Goal: Information Seeking & Learning: Learn about a topic

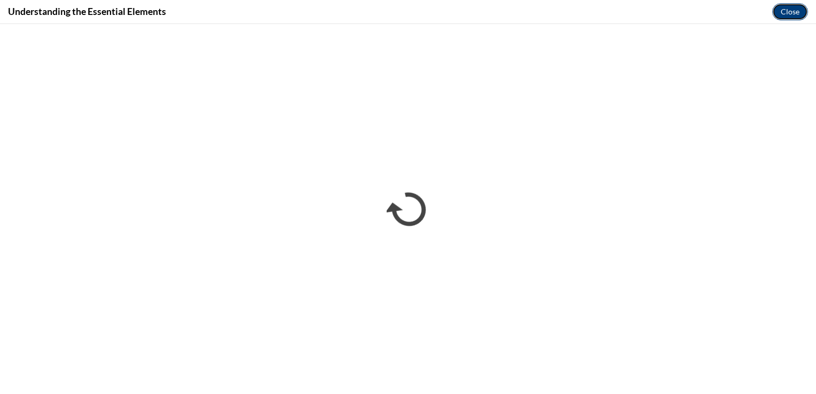
click at [782, 15] on button "Close" at bounding box center [790, 11] width 36 height 17
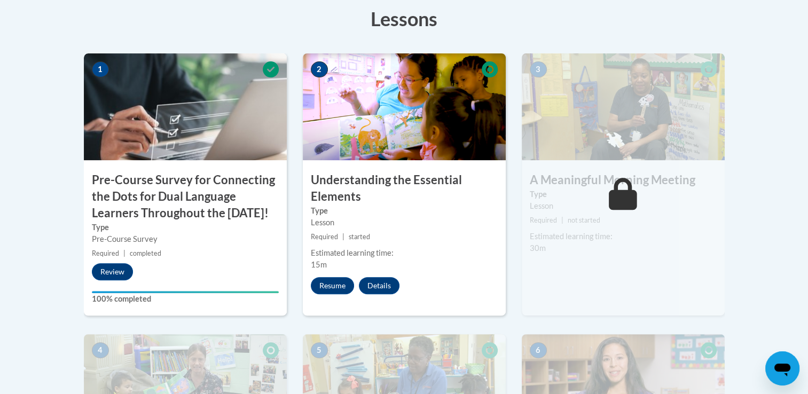
scroll to position [267, 0]
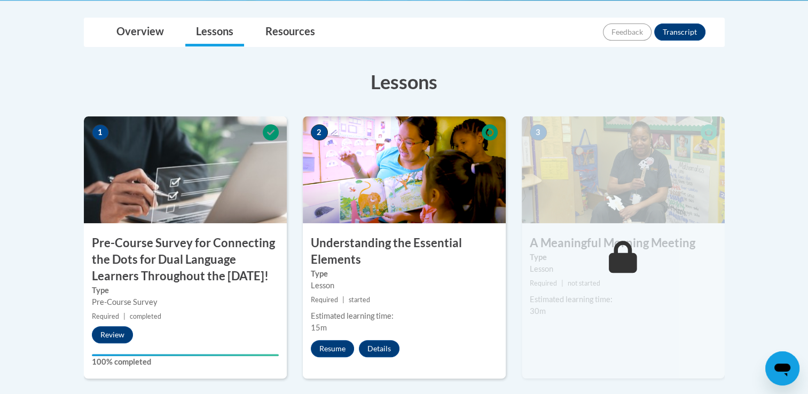
click at [586, 167] on img at bounding box center [623, 169] width 203 height 107
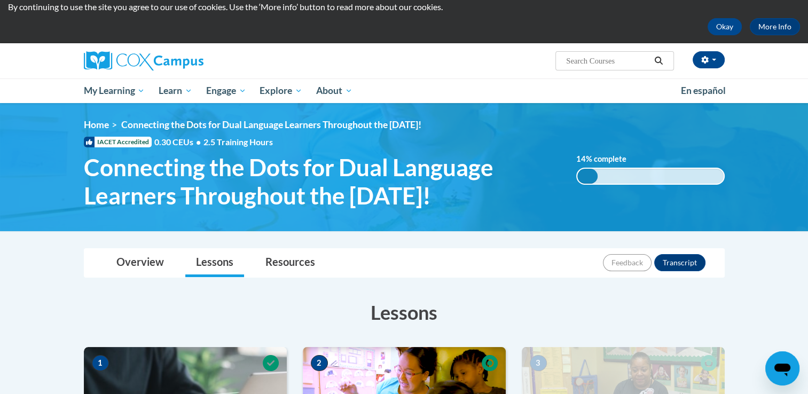
scroll to position [0, 0]
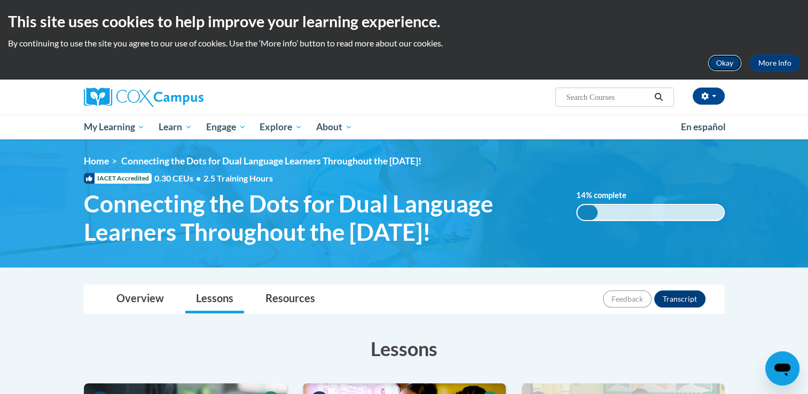
click at [717, 67] on button "Okay" at bounding box center [724, 62] width 34 height 17
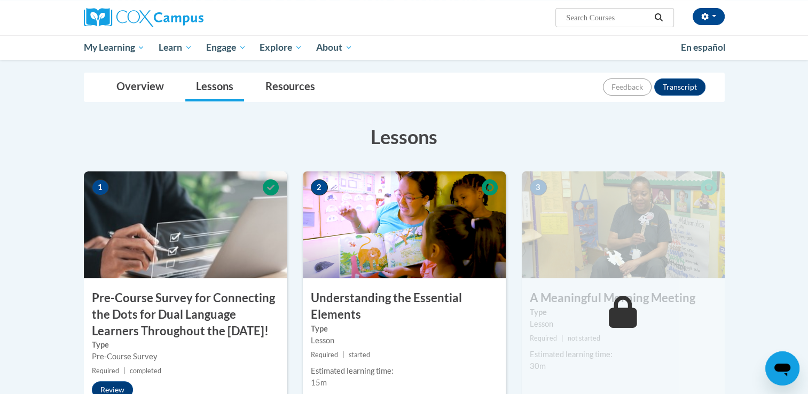
scroll to position [107, 0]
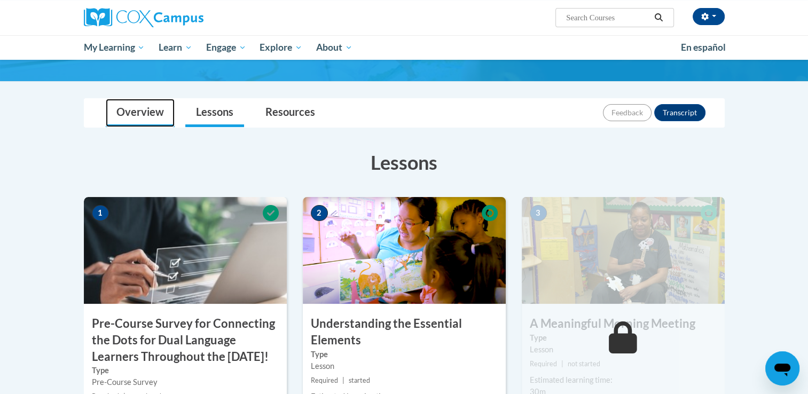
click at [115, 105] on link "Overview" at bounding box center [140, 113] width 69 height 28
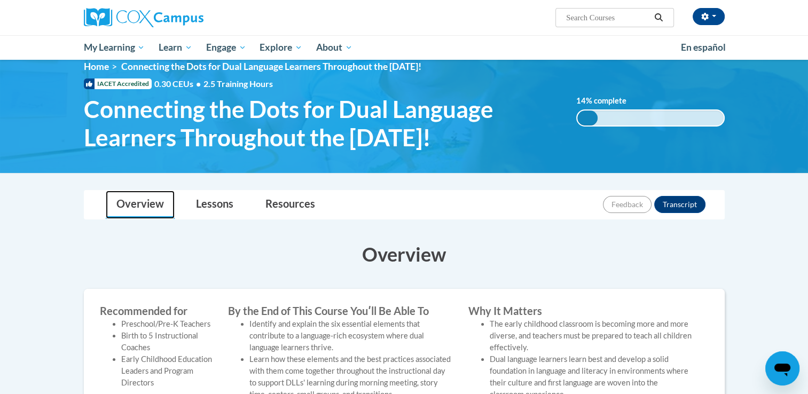
scroll to position [0, 0]
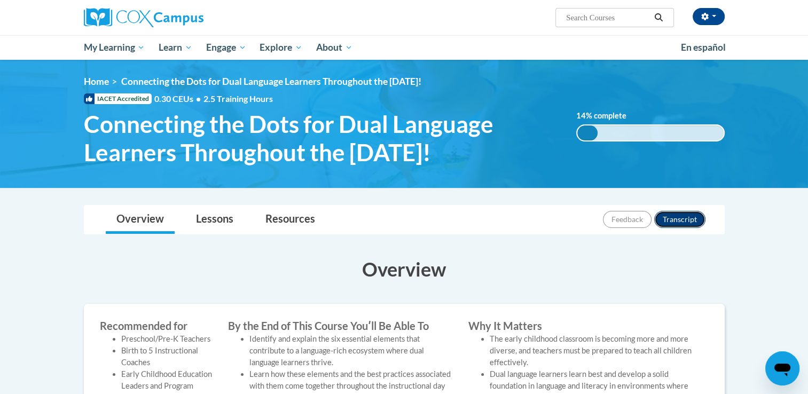
click at [679, 223] on button "Transcript" at bounding box center [679, 219] width 51 height 17
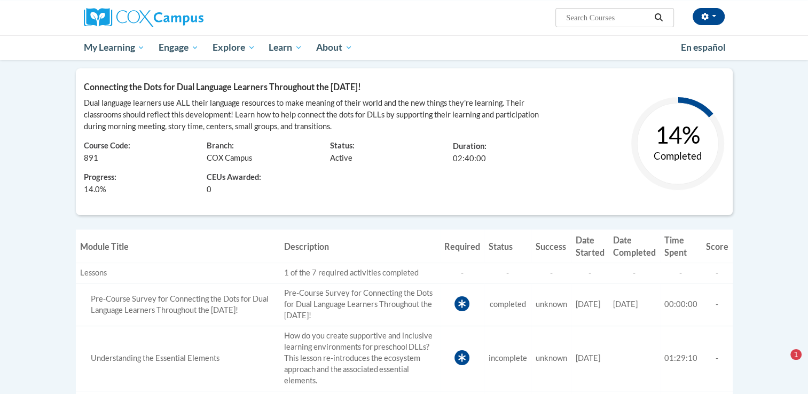
scroll to position [127, 0]
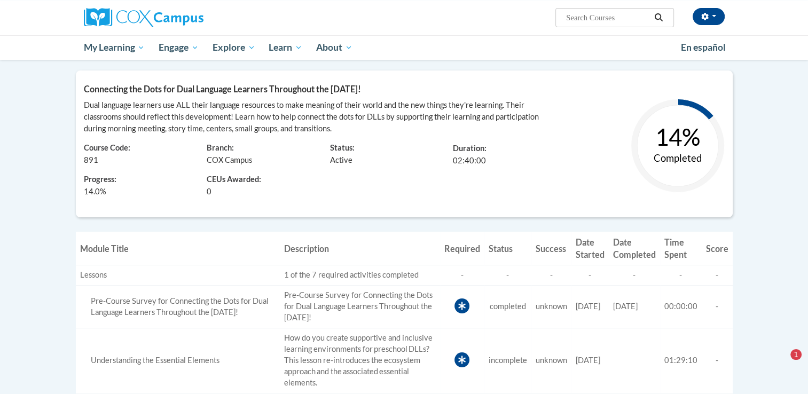
click at [684, 149] on text "14%" at bounding box center [677, 137] width 45 height 28
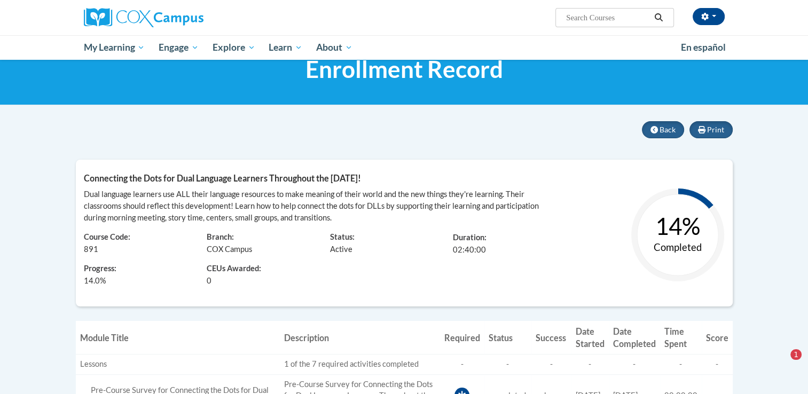
scroll to position [0, 0]
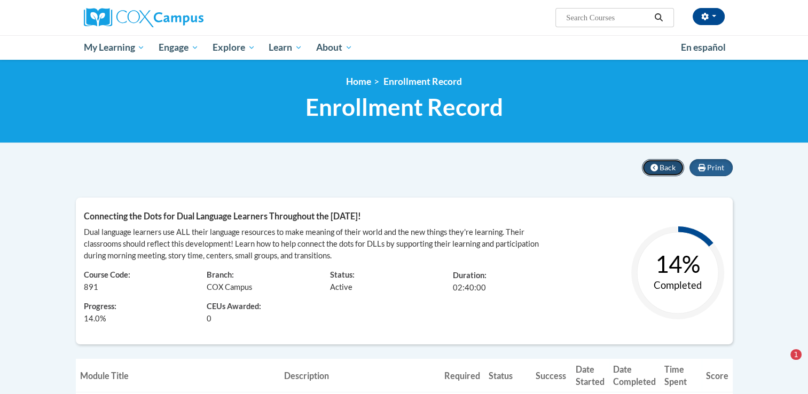
click at [659, 165] on button "Back" at bounding box center [663, 167] width 42 height 17
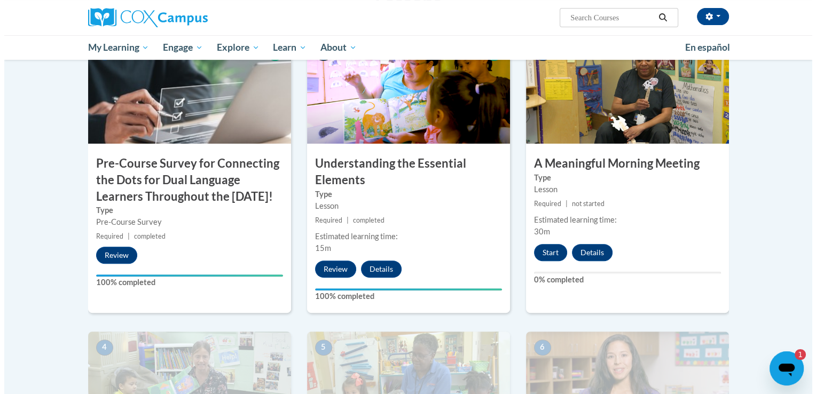
scroll to position [267, 0]
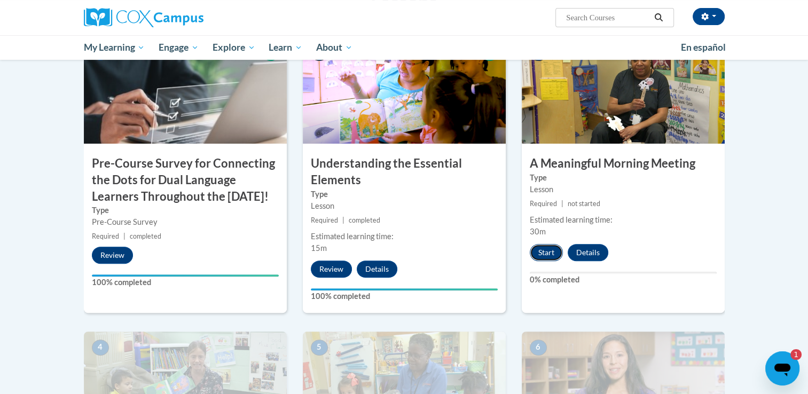
click at [548, 250] on button "Start" at bounding box center [546, 252] width 33 height 17
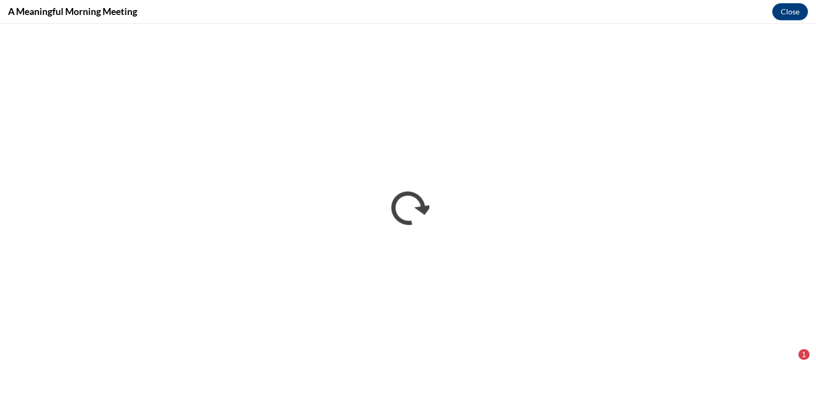
scroll to position [0, 0]
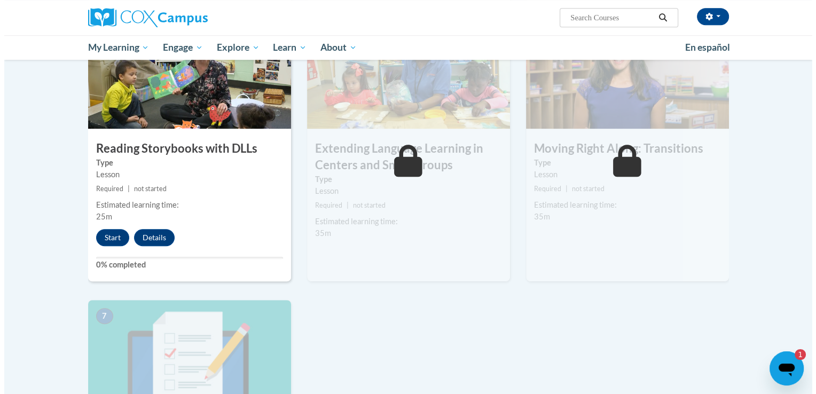
scroll to position [572, 0]
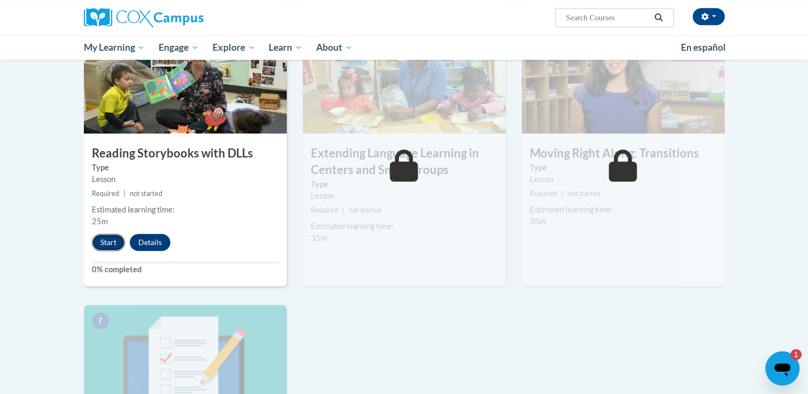
click at [107, 241] on button "Start" at bounding box center [108, 242] width 33 height 17
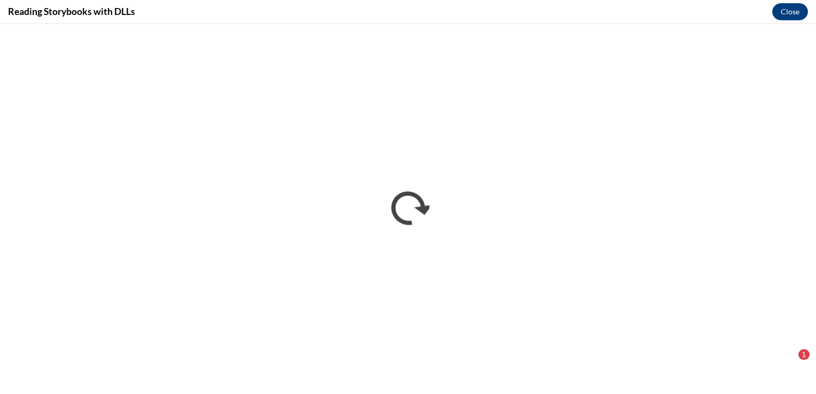
scroll to position [0, 0]
